Goal: Contribute content

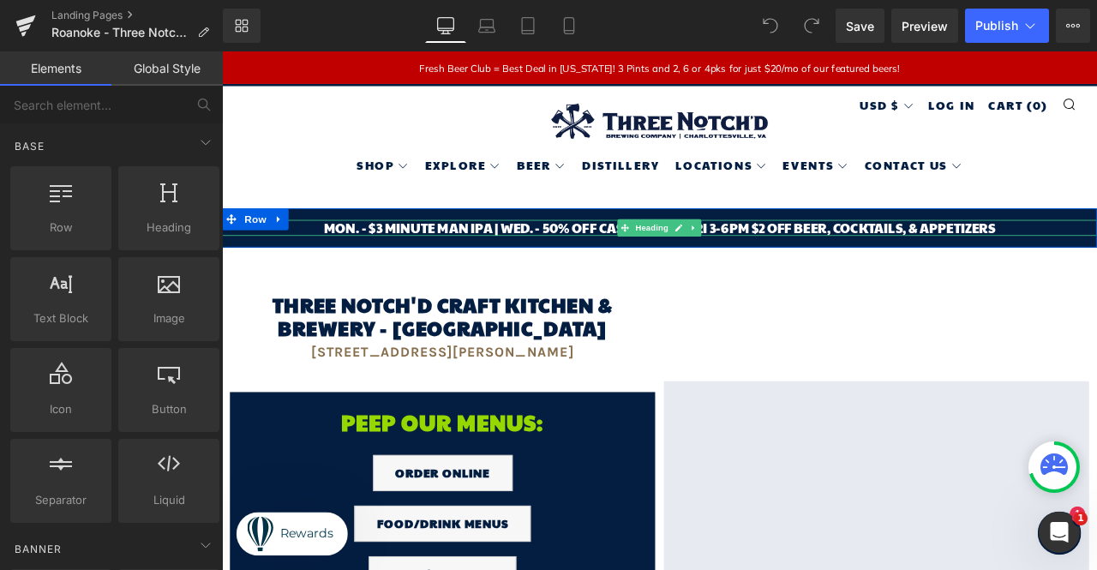
click at [576, 261] on h1 "MON. - $3 MINUTE MAN IPA | Wed. - 50% OFF CASES | MON - FRI 3-6PM $2 OFF BEER, …" at bounding box center [740, 260] width 982 height 19
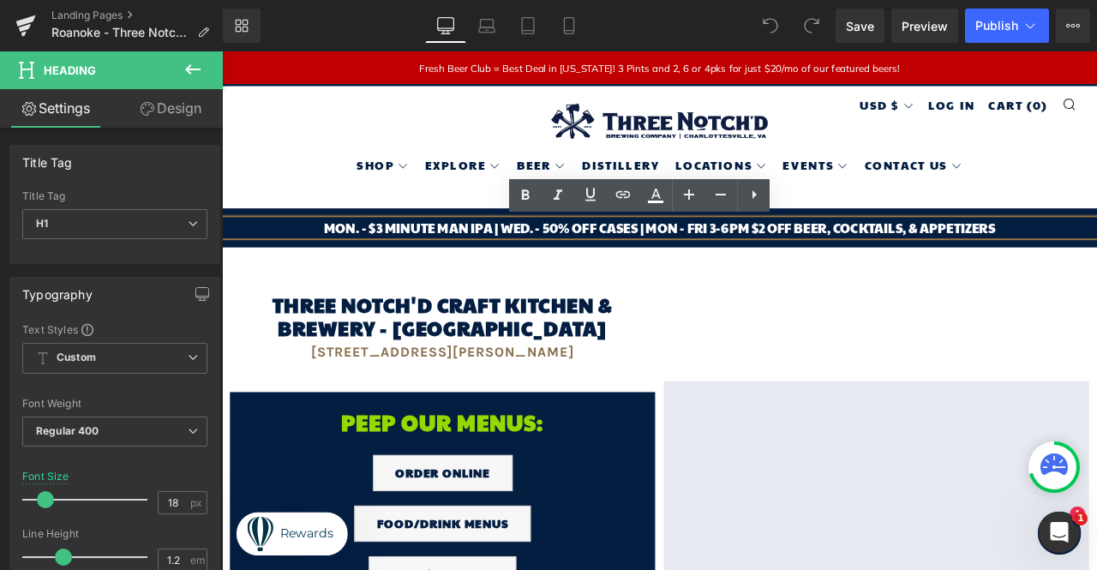
click at [577, 260] on h1 "MON. - $3 MINUTE MAN IPA | Wed. - 50% OFF CASES | MON - FRI 3-6PM $2 OFF BEER, …" at bounding box center [740, 260] width 982 height 19
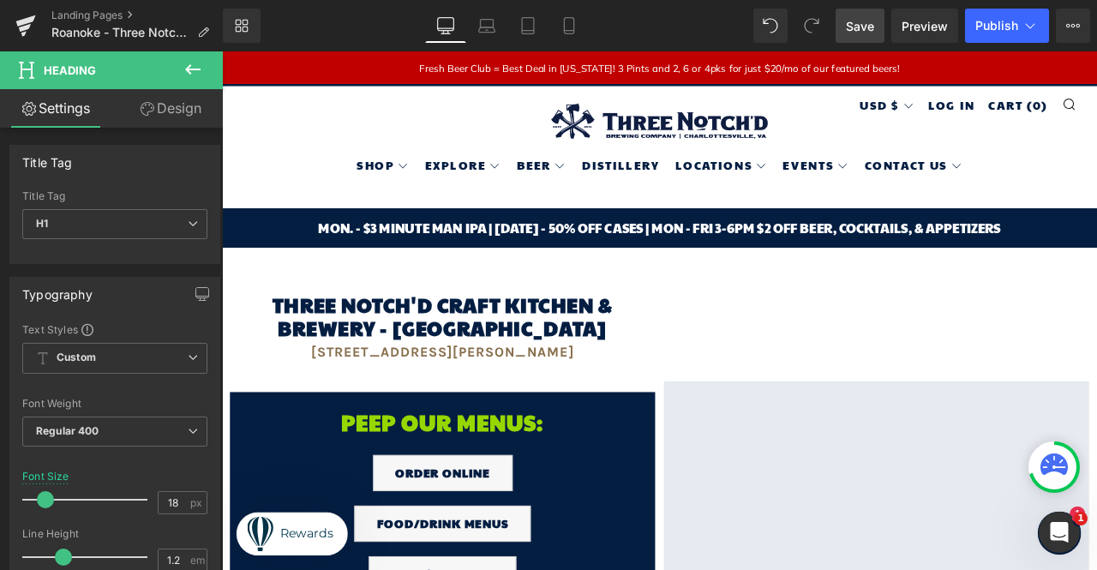
click at [874, 35] on link "Save" at bounding box center [860, 26] width 49 height 34
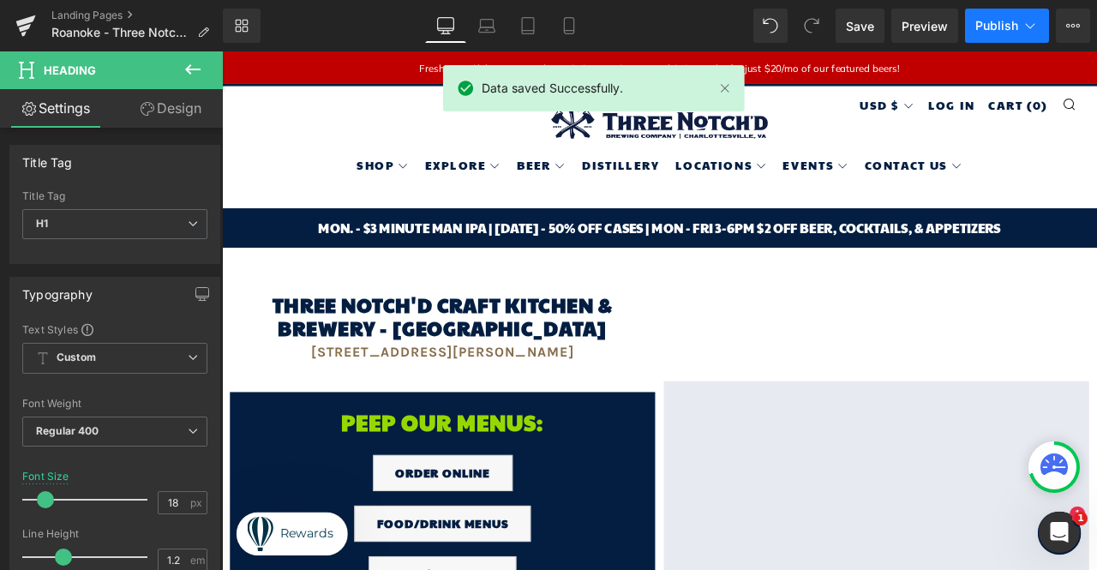
click at [1003, 30] on span "Publish" at bounding box center [997, 26] width 43 height 14
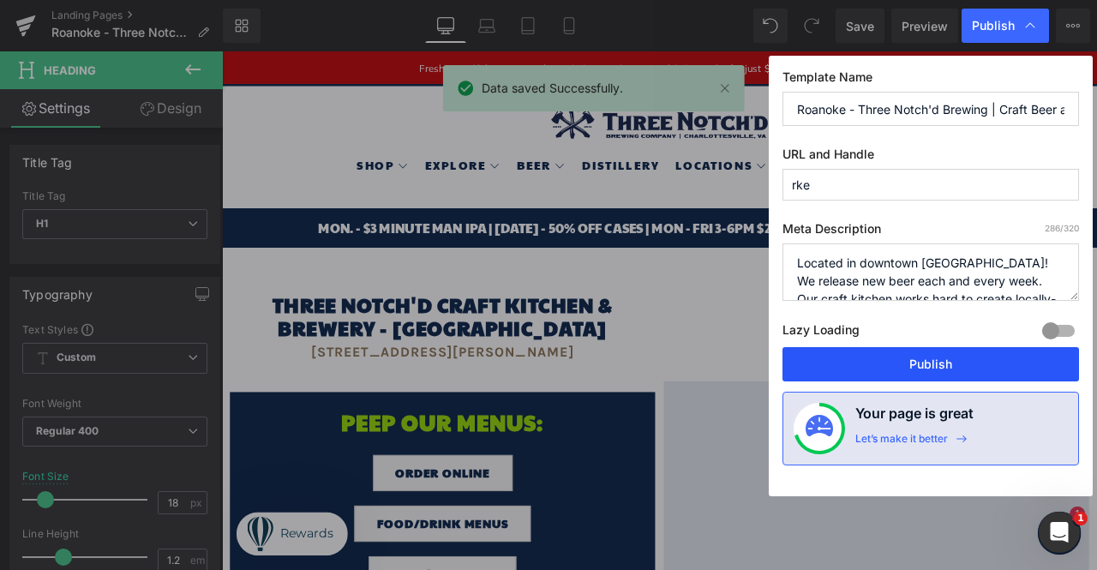
click at [979, 372] on button "Publish" at bounding box center [931, 364] width 297 height 34
